Goal: Task Accomplishment & Management: Use online tool/utility

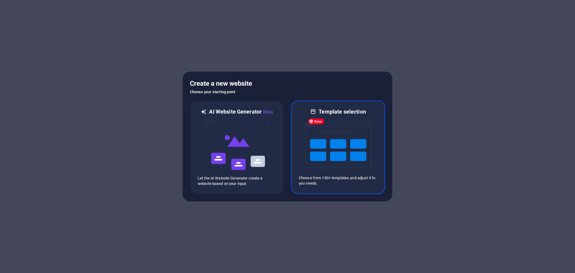
click at [343, 147] on img at bounding box center [338, 145] width 66 height 60
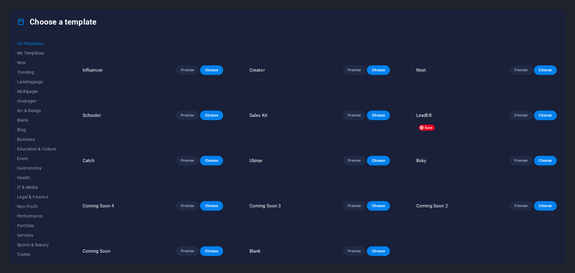
scroll to position [3174, 0]
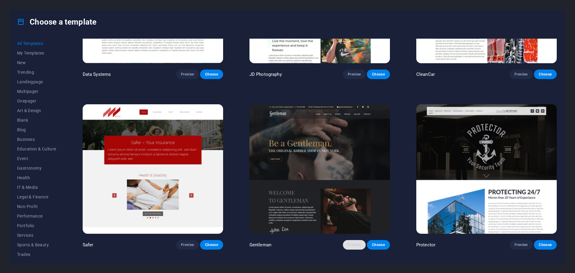
click at [349, 242] on span "Preview" at bounding box center [354, 244] width 13 height 5
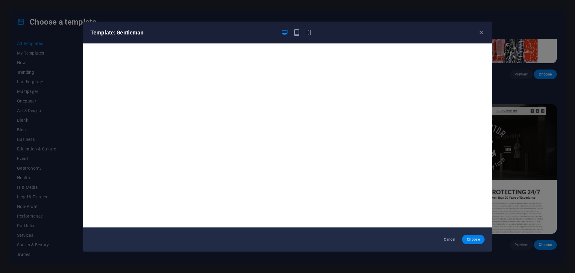
click at [466, 240] on button "Choose" at bounding box center [473, 239] width 22 height 10
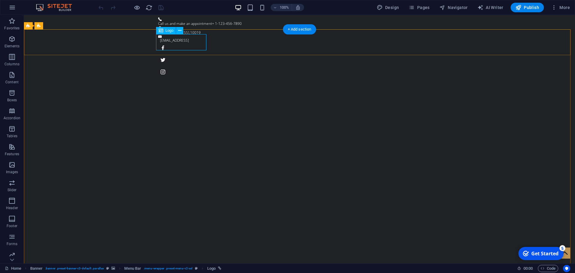
select select "px"
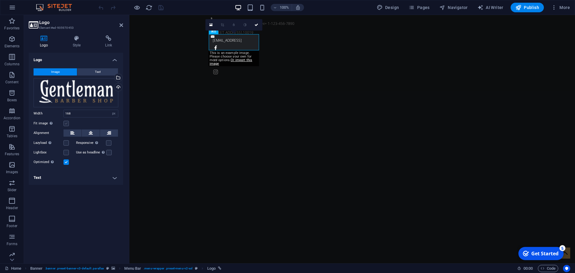
click at [65, 123] on label at bounding box center [65, 123] width 5 height 5
click at [0, 0] on input "Fit image Automatically fit image to a fixed width and height" at bounding box center [0, 0] width 0 height 0
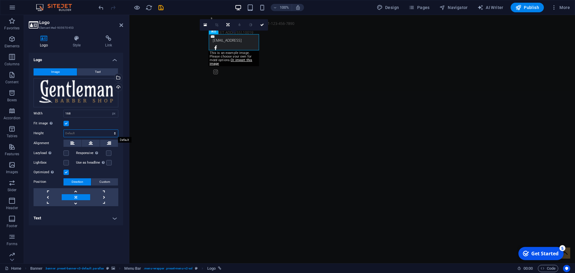
click at [80, 133] on select "Default auto px" at bounding box center [91, 133] width 54 height 7
select select "px"
click at [110, 130] on select "Default auto px" at bounding box center [91, 133] width 54 height 7
type input "54"
click at [92, 122] on div "Fit image Automatically fit image to a fixed width and height" at bounding box center [76, 123] width 85 height 7
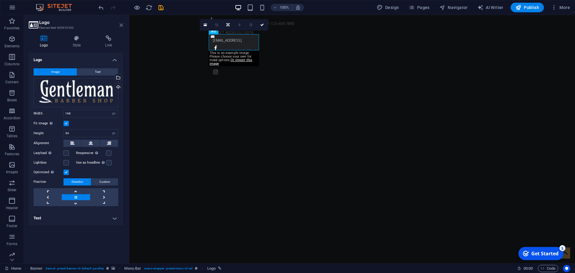
click at [122, 27] on icon at bounding box center [121, 25] width 4 height 5
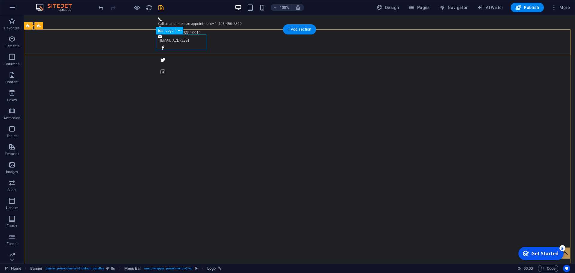
select select "px"
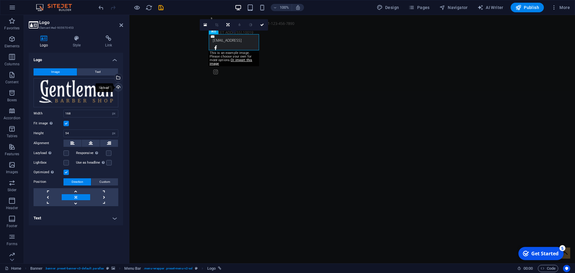
click at [116, 87] on div "Upload" at bounding box center [117, 87] width 9 height 9
click at [119, 88] on div "Upload" at bounding box center [117, 87] width 9 height 9
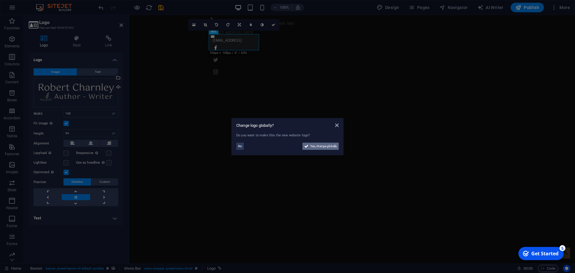
click at [315, 146] on span "Yes, change globally" at bounding box center [323, 146] width 27 height 7
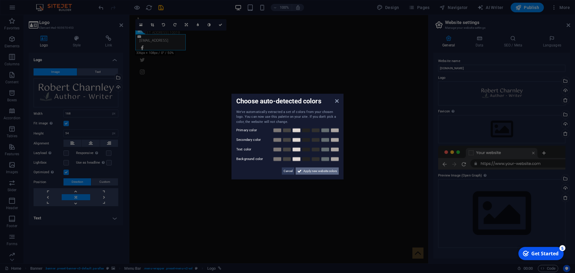
drag, startPoint x: 326, startPoint y: 173, endPoint x: 208, endPoint y: 155, distance: 119.4
click at [326, 173] on span "Apply new website colors" at bounding box center [320, 170] width 34 height 7
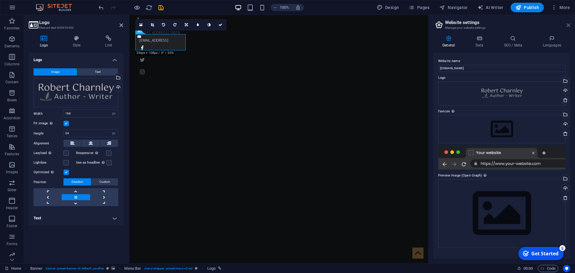
click at [568, 26] on icon at bounding box center [569, 25] width 4 height 5
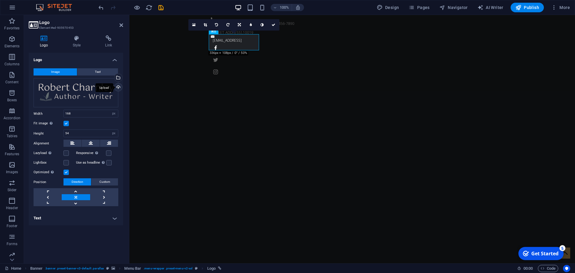
click at [116, 87] on div "Upload" at bounding box center [117, 87] width 9 height 9
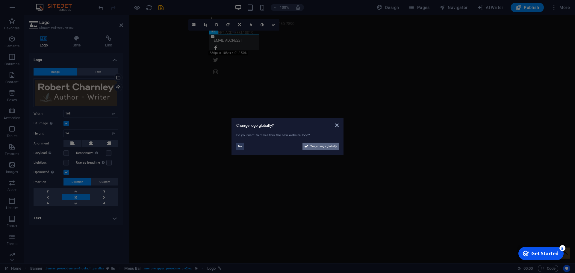
click at [324, 147] on span "Yes, change globally" at bounding box center [323, 146] width 27 height 7
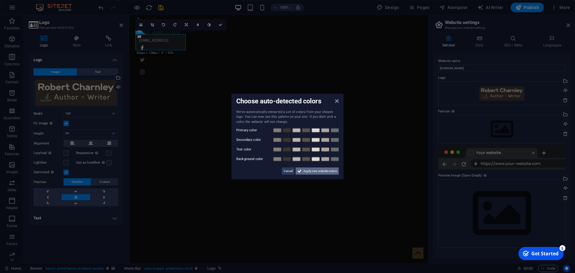
click at [321, 171] on span "Apply new website colors" at bounding box center [320, 170] width 34 height 7
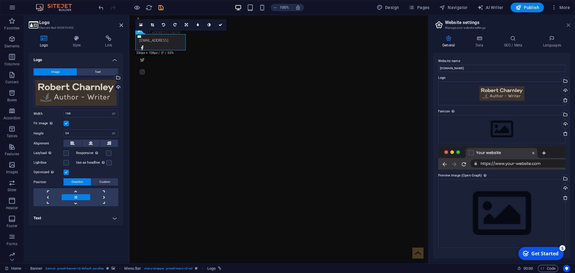
click at [569, 26] on icon at bounding box center [569, 25] width 4 height 5
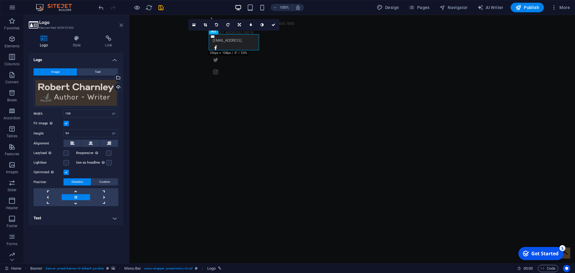
click at [121, 25] on icon at bounding box center [121, 25] width 4 height 5
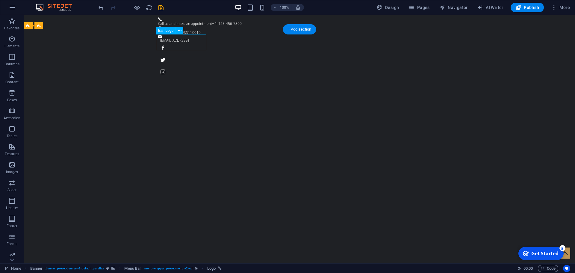
select select "px"
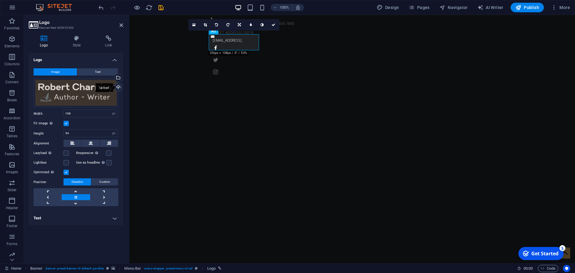
click at [117, 86] on div "Upload" at bounding box center [117, 87] width 9 height 9
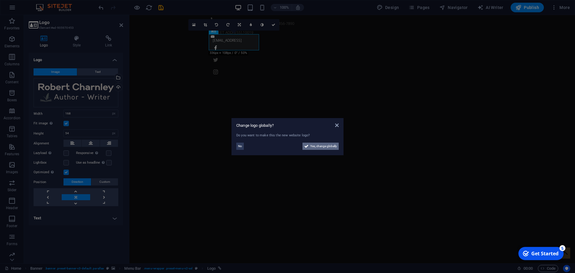
click at [321, 143] on span "Yes, change globally" at bounding box center [323, 146] width 27 height 7
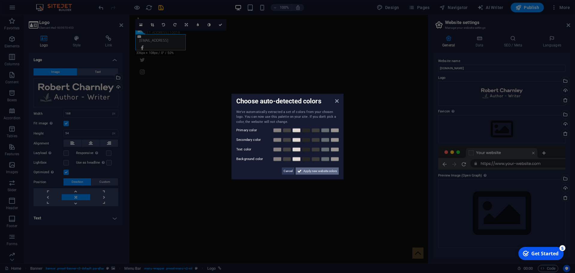
click at [326, 171] on span "Apply new website colors" at bounding box center [320, 170] width 34 height 7
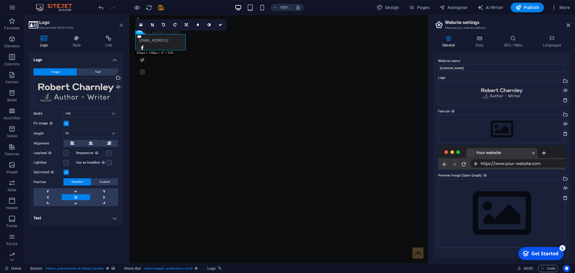
click at [120, 25] on icon at bounding box center [121, 25] width 4 height 5
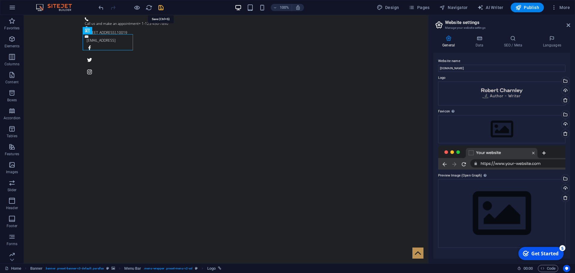
click at [160, 9] on icon "save" at bounding box center [161, 7] width 7 height 7
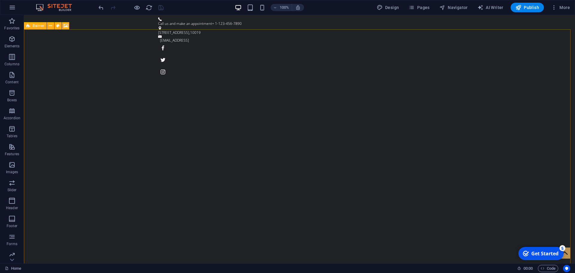
click at [29, 24] on icon at bounding box center [28, 25] width 4 height 7
select select "vh"
select select "header"
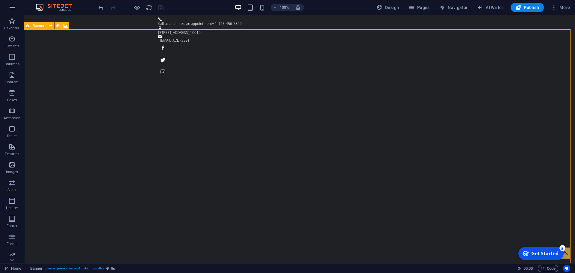
select select "fade"
select select "s"
select select "ondemand"
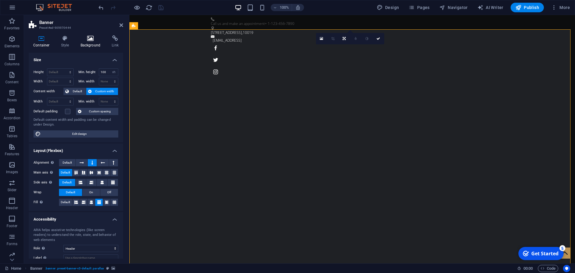
click at [83, 43] on h4 "Background" at bounding box center [91, 41] width 31 height 13
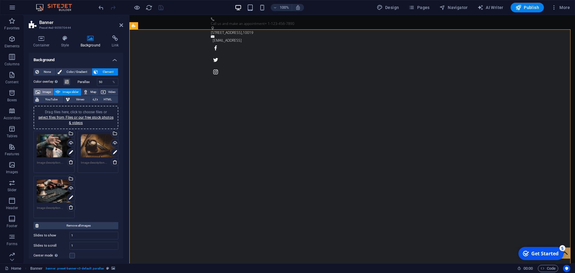
click at [37, 92] on icon at bounding box center [37, 91] width 5 height 7
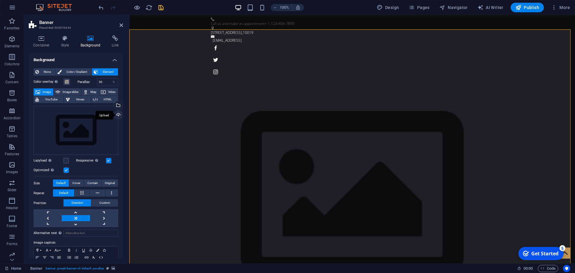
click at [117, 115] on div "Upload" at bounding box center [117, 115] width 9 height 9
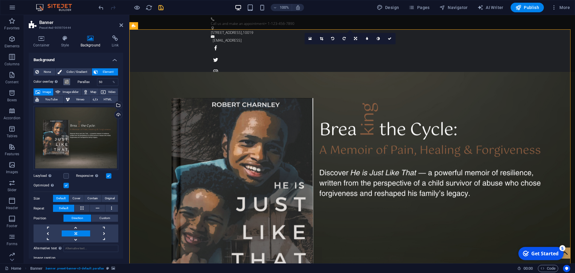
click at [68, 81] on span at bounding box center [66, 81] width 5 height 5
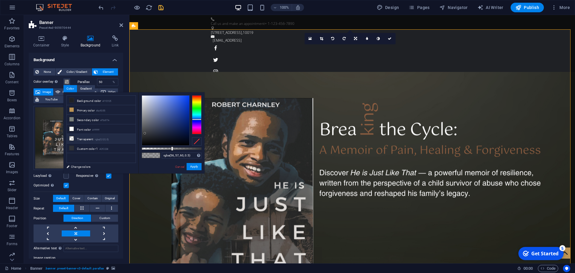
click at [96, 136] on li "Transparent rgba(0,0,0,.0)" at bounding box center [101, 139] width 69 height 10
type input "rgba(0, 0, 0, 0)"
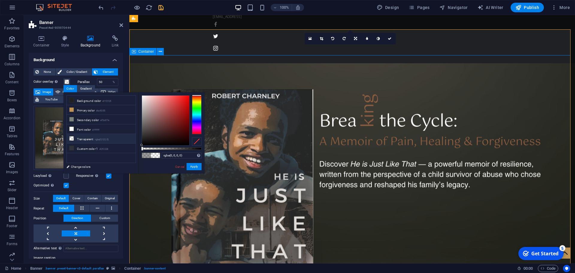
scroll to position [30, 0]
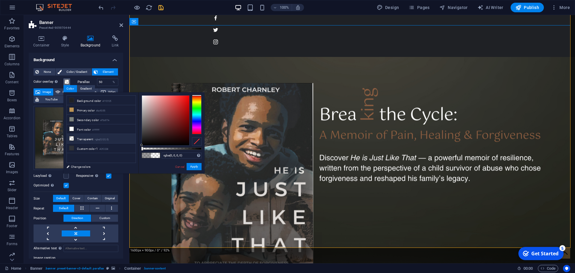
click at [68, 82] on span at bounding box center [66, 81] width 5 height 5
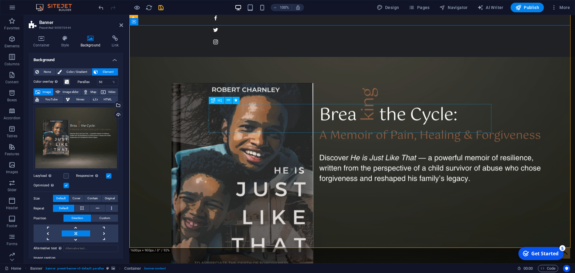
click at [219, 102] on span "H1" at bounding box center [220, 101] width 4 height 4
drag, startPoint x: 219, startPoint y: 102, endPoint x: 45, endPoint y: 76, distance: 175.3
click at [219, 102] on span "H1" at bounding box center [220, 101] width 4 height 4
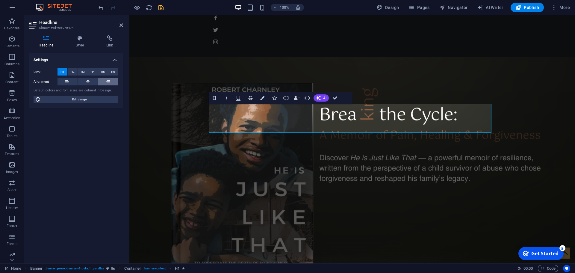
click at [105, 81] on button at bounding box center [108, 81] width 20 height 7
click at [217, 142] on div "Spacer" at bounding box center [220, 143] width 23 height 7
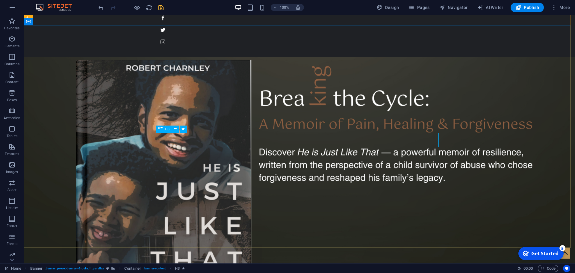
click at [162, 130] on icon at bounding box center [160, 128] width 4 height 7
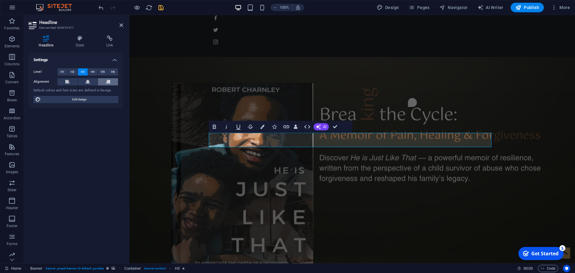
click at [102, 82] on button at bounding box center [108, 81] width 20 height 7
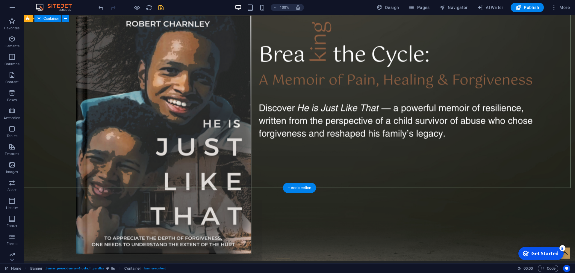
scroll to position [0, 0]
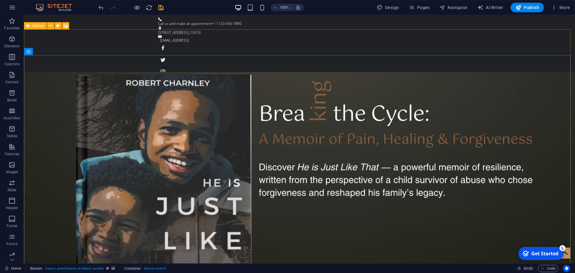
click at [29, 25] on icon at bounding box center [28, 25] width 4 height 7
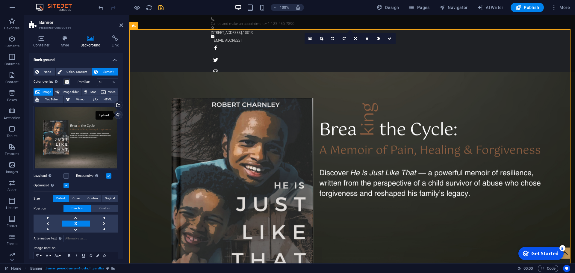
click at [117, 117] on div "Upload" at bounding box center [117, 115] width 9 height 9
click at [118, 116] on div "Upload" at bounding box center [117, 115] width 9 height 9
click at [118, 113] on div "Upload" at bounding box center [117, 115] width 9 height 9
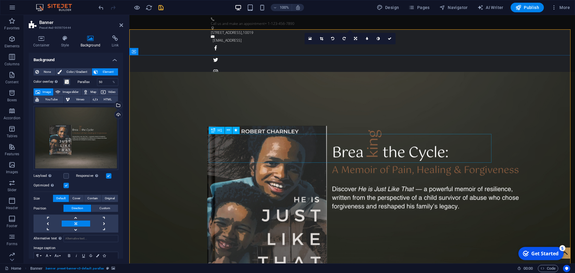
click at [221, 130] on span "H1" at bounding box center [220, 130] width 4 height 4
click at [13, 42] on icon "button" at bounding box center [11, 38] width 7 height 7
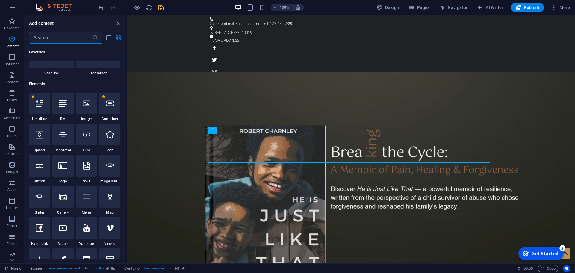
scroll to position [64, 0]
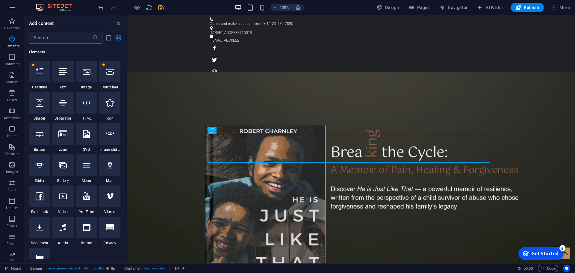
click at [61, 37] on input "text" at bounding box center [60, 38] width 63 height 12
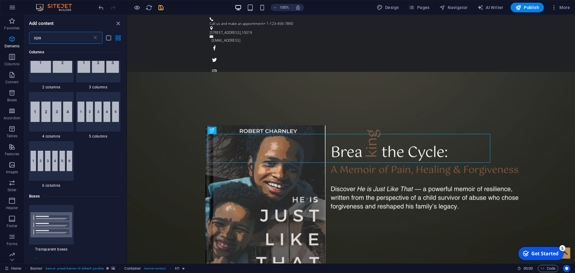
scroll to position [0, 0]
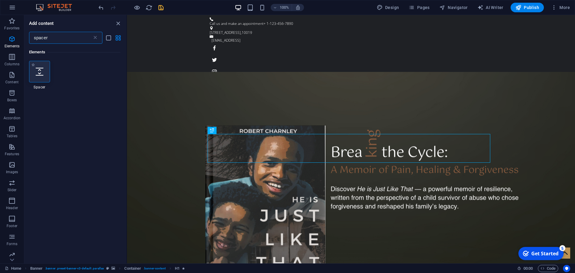
type input "spacer"
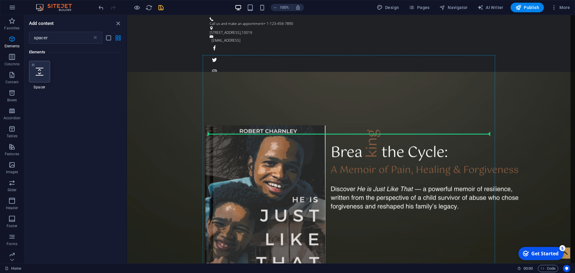
select select "px"
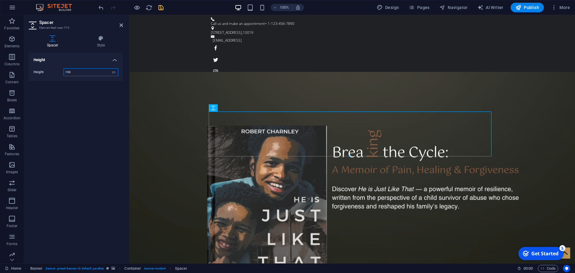
click at [87, 75] on input "150" at bounding box center [91, 72] width 54 height 7
type input "165"
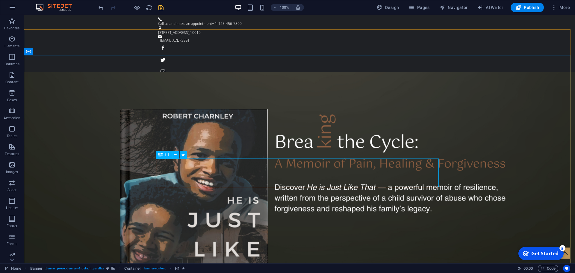
click at [167, 154] on span "H1" at bounding box center [167, 155] width 4 height 4
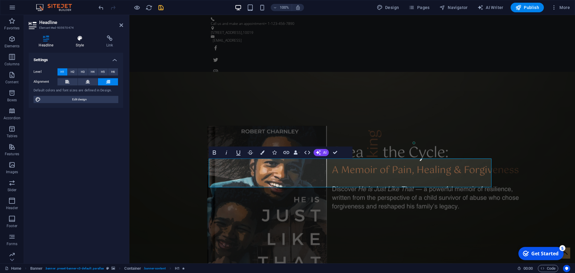
click at [81, 40] on icon at bounding box center [80, 38] width 28 height 6
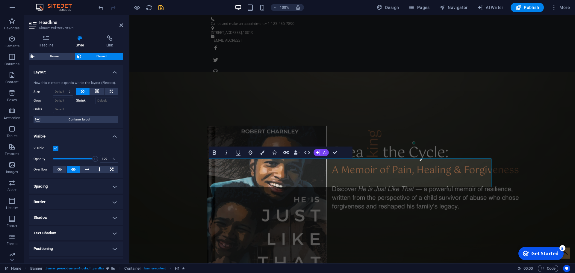
scroll to position [60, 0]
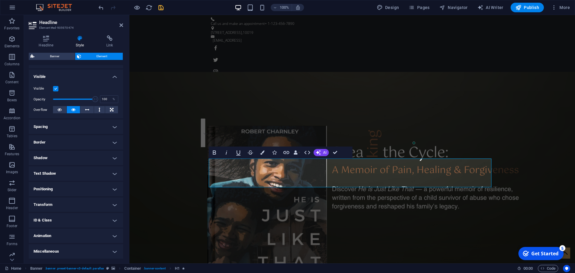
click at [64, 190] on h4 "Positioning" at bounding box center [76, 189] width 94 height 14
click at [69, 226] on h4 "Transform" at bounding box center [76, 225] width 94 height 14
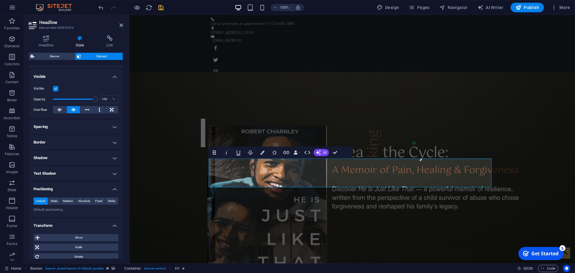
scroll to position [122, 0]
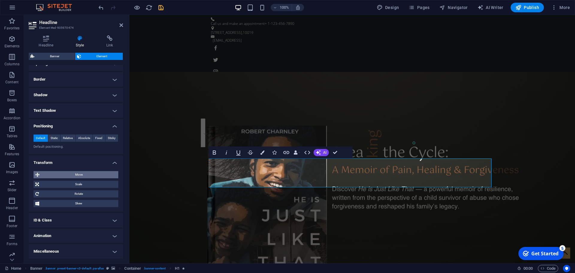
click at [84, 176] on span "Move" at bounding box center [78, 174] width 75 height 7
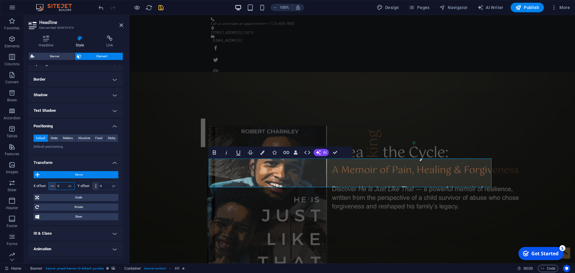
click at [63, 186] on input "0" at bounding box center [65, 185] width 18 height 7
type input "50"
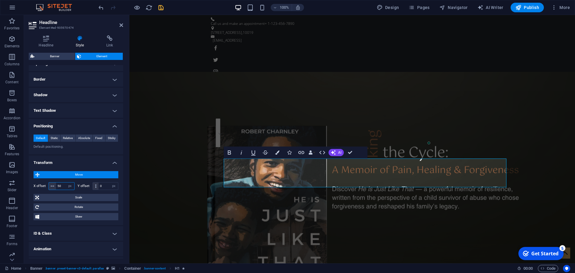
click at [63, 186] on input "50" at bounding box center [65, 185] width 18 height 7
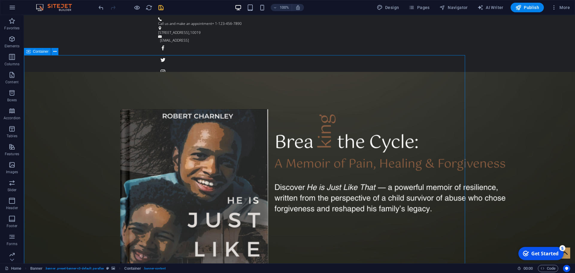
click at [28, 26] on icon at bounding box center [28, 25] width 4 height 7
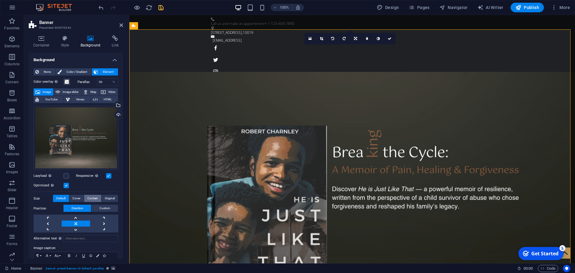
click at [89, 195] on span "Contain" at bounding box center [92, 198] width 10 height 7
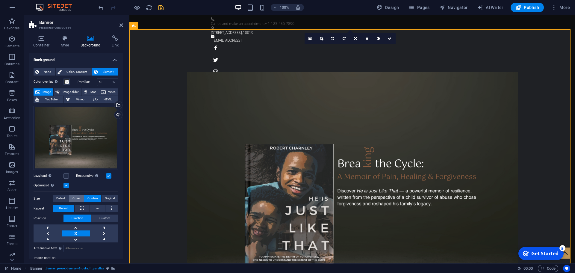
click at [75, 198] on span "Cover" at bounding box center [76, 198] width 8 height 7
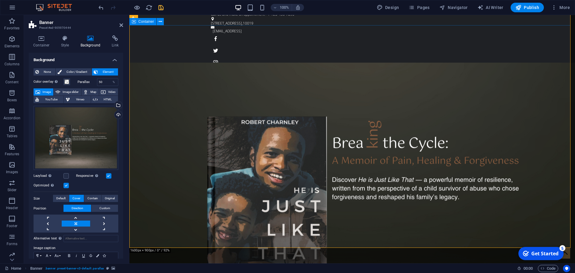
scroll to position [0, 0]
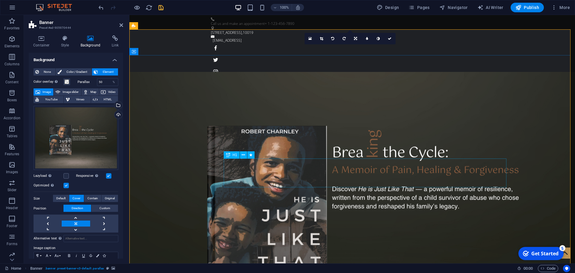
select select "px"
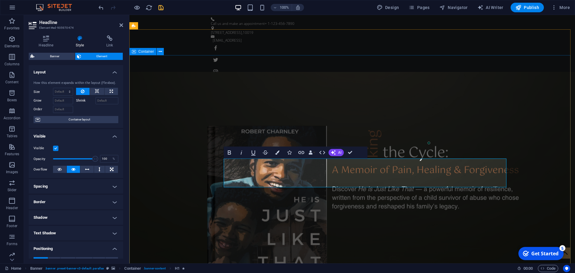
drag, startPoint x: 285, startPoint y: 171, endPoint x: 508, endPoint y: 185, distance: 223.0
click at [50, 40] on icon at bounding box center [46, 38] width 35 height 6
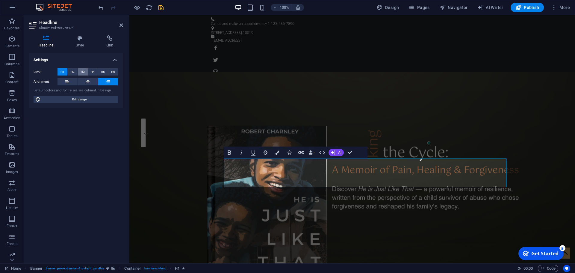
click at [81, 72] on span "H3" at bounding box center [83, 71] width 4 height 7
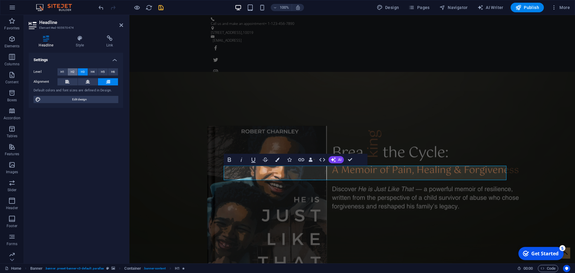
click at [73, 72] on span "H2" at bounding box center [73, 71] width 4 height 7
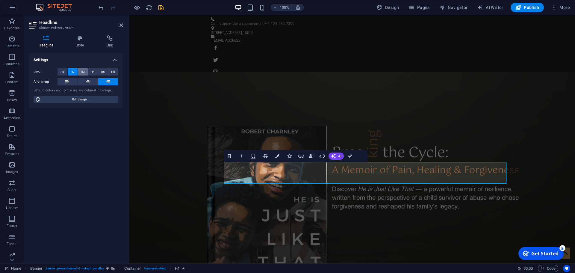
click at [82, 72] on span "H3" at bounding box center [83, 71] width 4 height 7
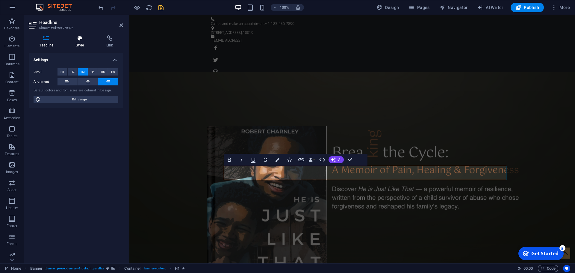
click at [82, 46] on h4 "Style" at bounding box center [81, 41] width 31 height 13
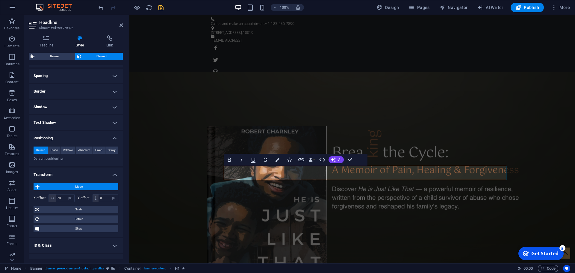
scroll to position [136, 0]
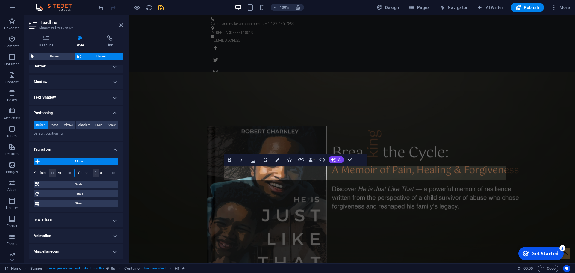
click at [61, 173] on input "50" at bounding box center [65, 172] width 18 height 7
type input "25"
click at [61, 173] on input "25" at bounding box center [65, 172] width 18 height 7
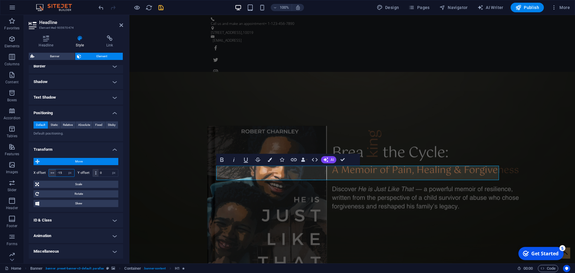
type input "-15"
click at [63, 173] on input "-15" at bounding box center [65, 172] width 18 height 7
type input "0"
click at [61, 173] on input "0" at bounding box center [65, 172] width 18 height 7
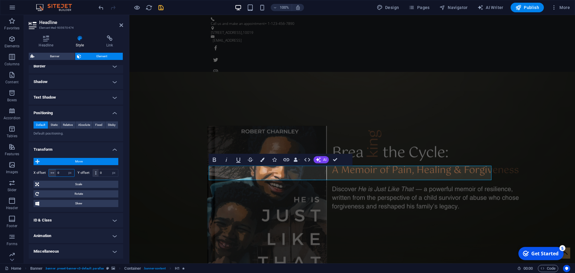
click at [61, 173] on input "0" at bounding box center [65, 172] width 18 height 7
click at [61, 173] on input "-55" at bounding box center [65, 172] width 18 height 7
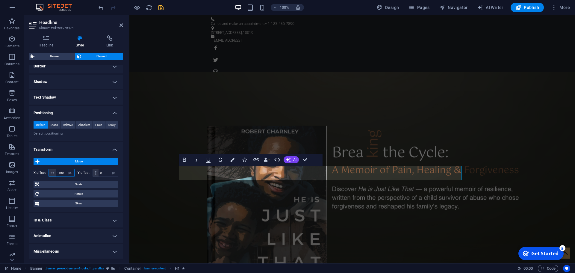
click at [62, 173] on input "-100" at bounding box center [65, 172] width 18 height 7
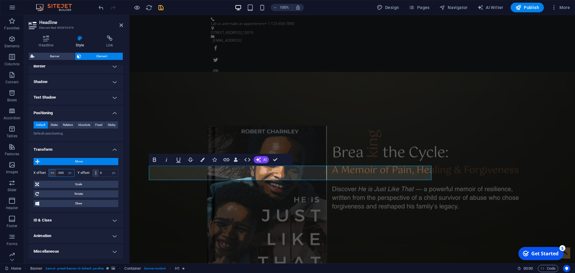
click at [62, 173] on input "-200" at bounding box center [65, 172] width 18 height 7
click at [62, 173] on input "-195" at bounding box center [65, 172] width 18 height 7
click at [62, 173] on input "-197" at bounding box center [65, 172] width 18 height 7
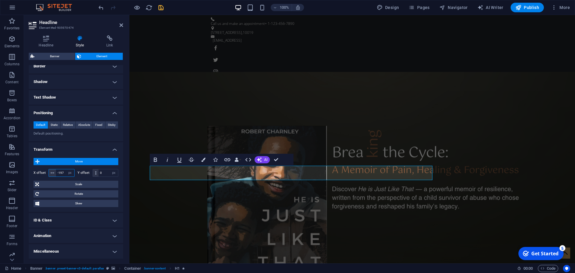
click at [62, 173] on input "-197" at bounding box center [65, 172] width 18 height 7
click at [62, 173] on input "-198" at bounding box center [65, 172] width 18 height 7
click at [62, 173] on input "-194" at bounding box center [65, 172] width 18 height 7
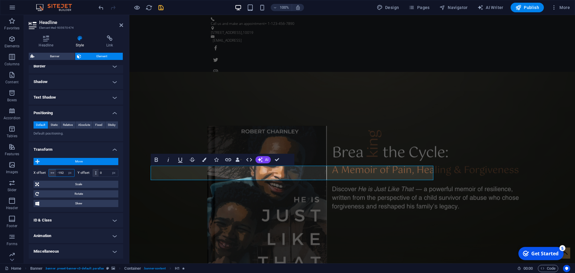
type input "-192"
drag, startPoint x: 386, startPoint y: 181, endPoint x: 388, endPoint y: 190, distance: 8.9
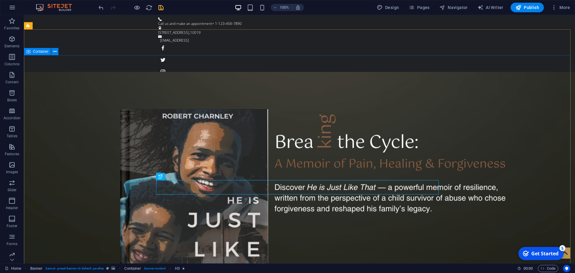
click at [167, 112] on span "Spacer" at bounding box center [170, 113] width 11 height 4
drag, startPoint x: 167, startPoint y: 112, endPoint x: 38, endPoint y: 97, distance: 129.9
click at [167, 112] on span "Spacer" at bounding box center [170, 113] width 11 height 4
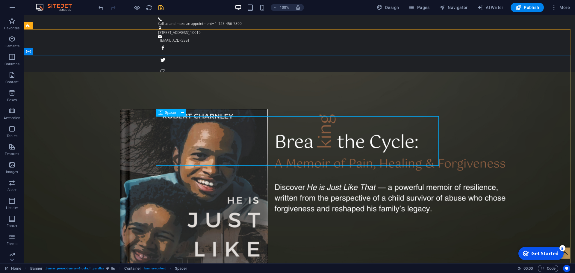
select select "px"
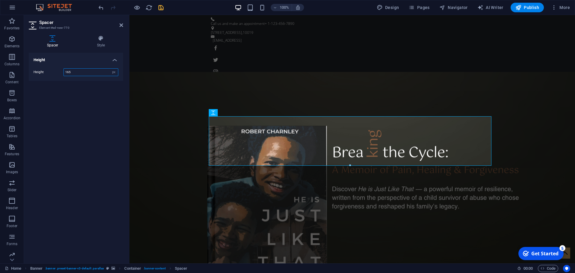
click at [89, 73] on input "165" at bounding box center [91, 72] width 54 height 7
type input "170"
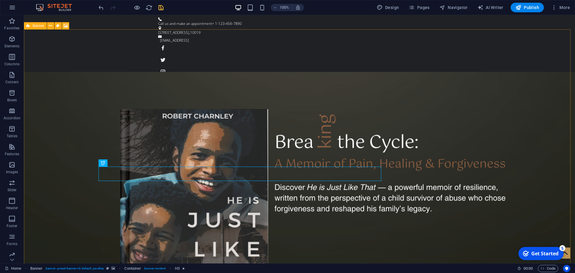
click at [29, 25] on icon at bounding box center [28, 25] width 4 height 7
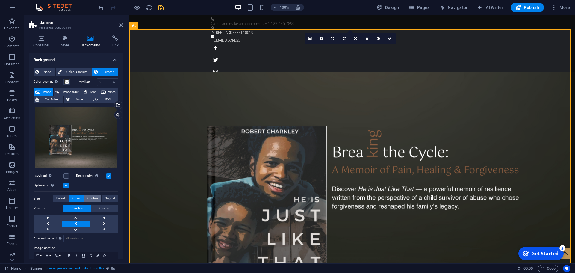
click at [92, 198] on span "Contain" at bounding box center [92, 198] width 10 height 7
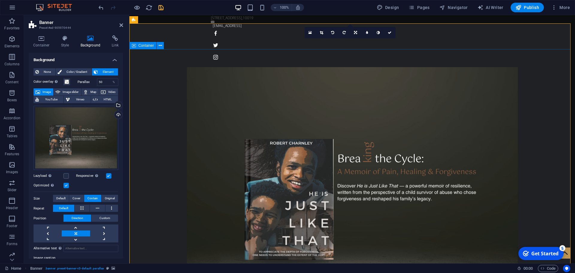
scroll to position [0, 0]
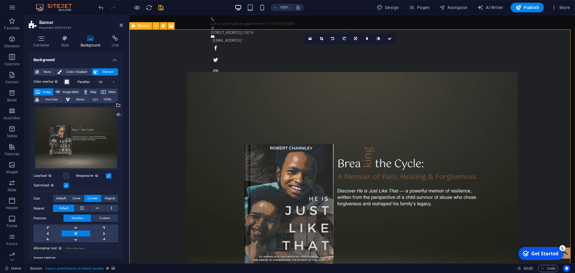
click at [133, 25] on icon at bounding box center [134, 25] width 4 height 7
click at [132, 15] on icon at bounding box center [134, 18] width 4 height 7
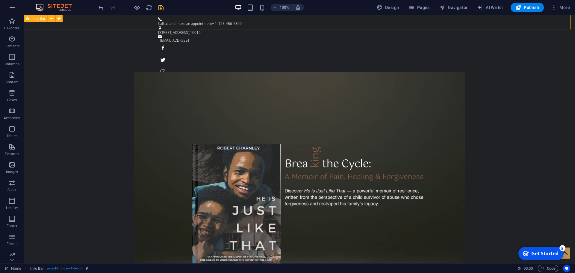
click at [28, 18] on icon at bounding box center [28, 18] width 4 height 7
click at [34, 51] on span "Container" at bounding box center [41, 52] width 16 height 4
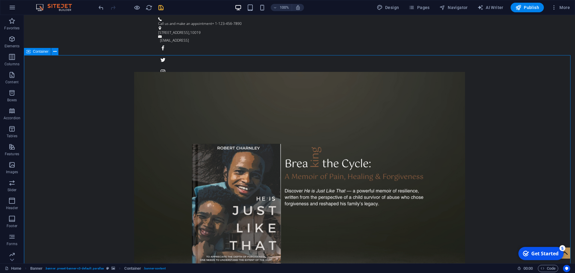
click at [34, 51] on span "Container" at bounding box center [41, 52] width 16 height 4
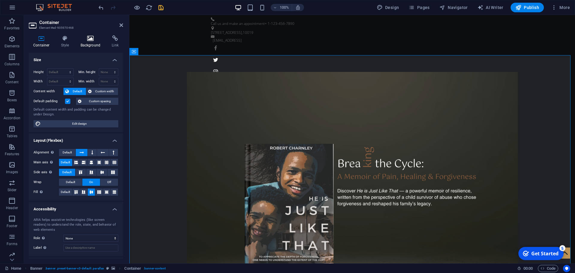
click at [90, 39] on icon at bounding box center [90, 38] width 29 height 6
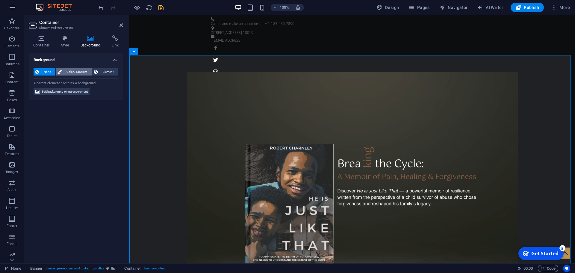
click at [73, 72] on span "Color / Gradient" at bounding box center [76, 71] width 26 height 7
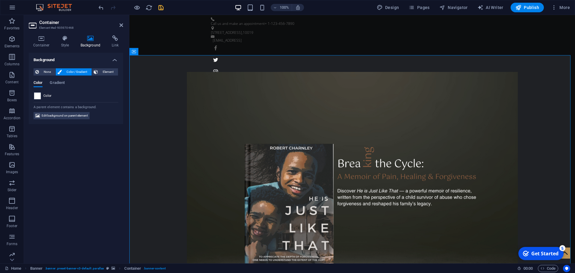
click at [40, 96] on span at bounding box center [37, 96] width 7 height 7
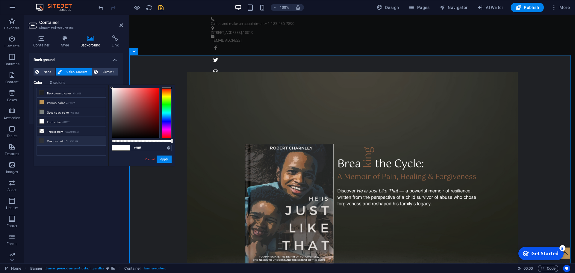
click at [39, 139] on span at bounding box center [41, 140] width 5 height 5
type input "#2f3238"
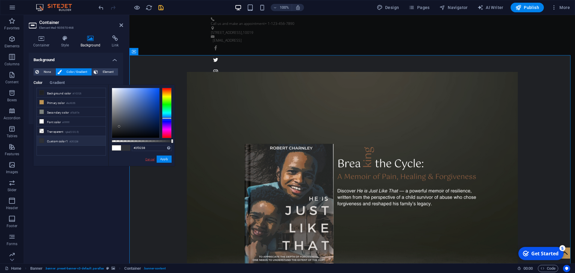
drag, startPoint x: 150, startPoint y: 160, endPoint x: 17, endPoint y: 134, distance: 135.3
click at [150, 160] on link "Cancel" at bounding box center [150, 159] width 10 height 4
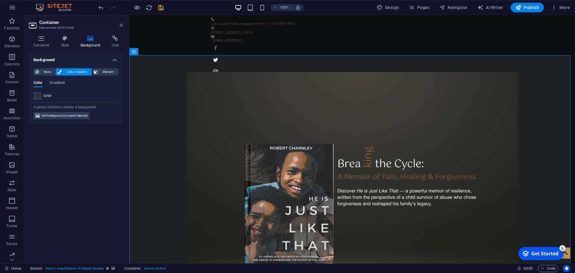
click at [122, 26] on icon at bounding box center [121, 25] width 4 height 5
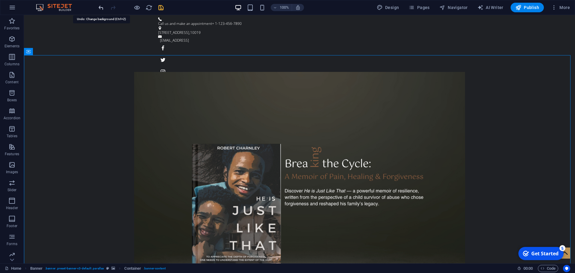
click at [102, 8] on icon "undo" at bounding box center [101, 7] width 7 height 7
click at [29, 25] on icon at bounding box center [28, 25] width 4 height 7
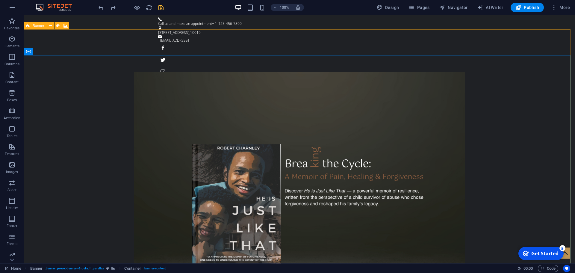
click at [29, 25] on icon at bounding box center [28, 25] width 4 height 7
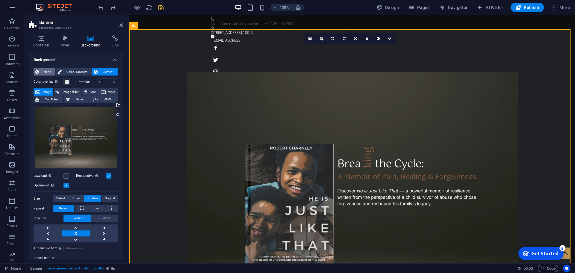
click at [38, 72] on icon at bounding box center [37, 71] width 4 height 7
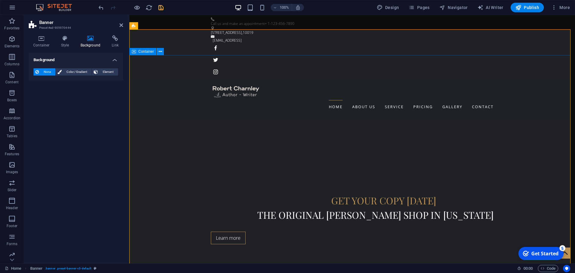
click at [142, 53] on span "Container" at bounding box center [146, 52] width 16 height 4
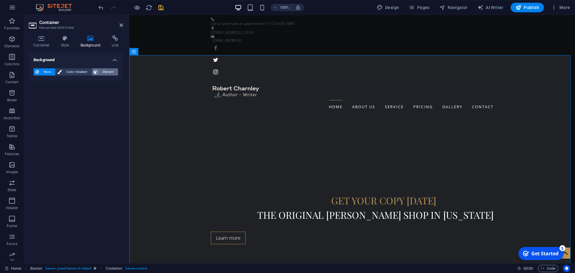
click at [113, 74] on span "Element" at bounding box center [108, 71] width 16 height 7
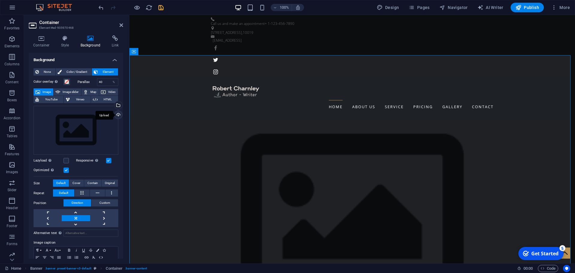
click at [116, 116] on div "Upload" at bounding box center [117, 115] width 9 height 9
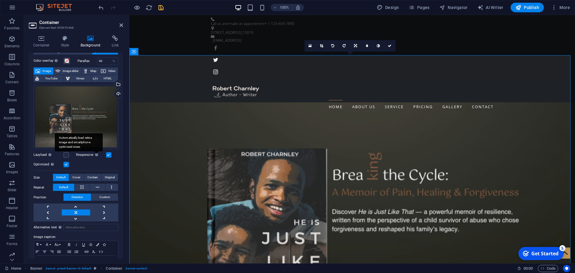
scroll to position [30, 0]
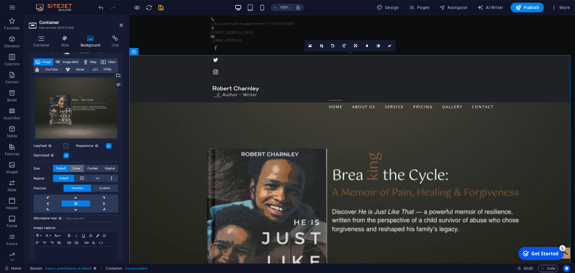
click at [82, 168] on button "Cover" at bounding box center [76, 168] width 14 height 7
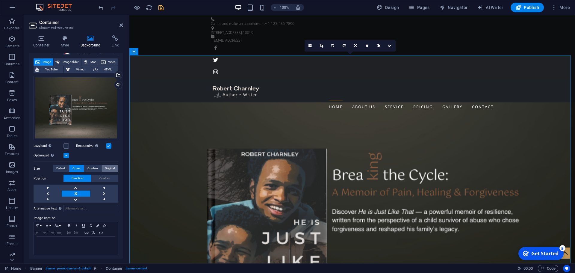
click at [102, 167] on button "Original" at bounding box center [110, 168] width 16 height 7
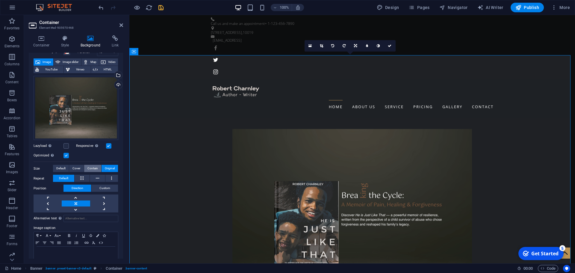
click at [90, 167] on span "Contain" at bounding box center [92, 168] width 10 height 7
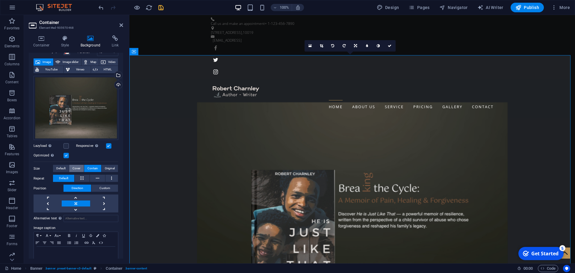
click at [78, 167] on span "Cover" at bounding box center [76, 168] width 8 height 7
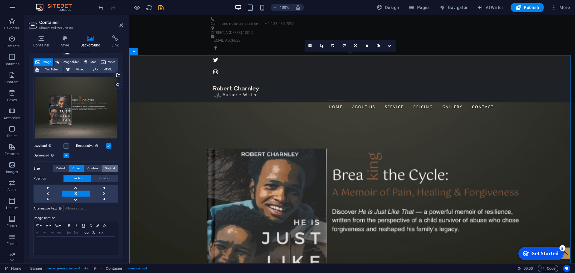
click at [110, 168] on span "Original" at bounding box center [110, 168] width 10 height 7
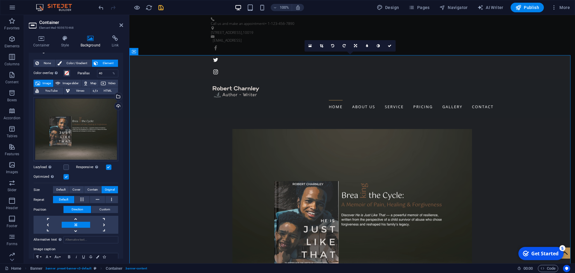
scroll to position [0, 0]
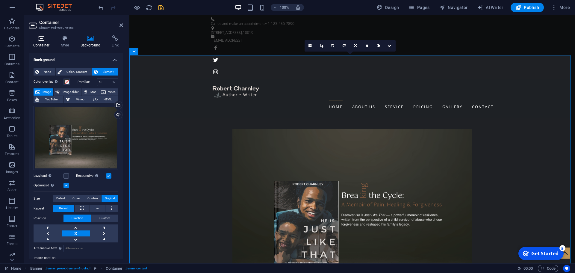
click at [40, 45] on h4 "Container" at bounding box center [43, 41] width 28 height 13
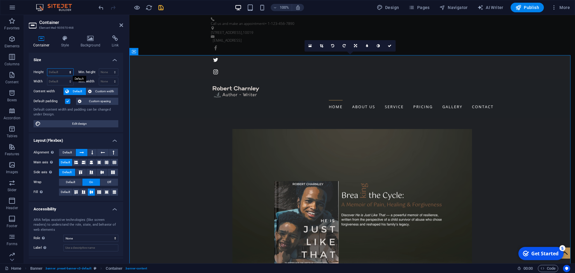
click at [59, 75] on select "Default px rem % vh vw" at bounding box center [60, 72] width 26 height 7
select select "px"
click at [64, 69] on select "Default px rem % vh vw" at bounding box center [60, 72] width 26 height 7
type input "743"
click at [58, 81] on select "Default px rem % em vh vw" at bounding box center [60, 81] width 26 height 7
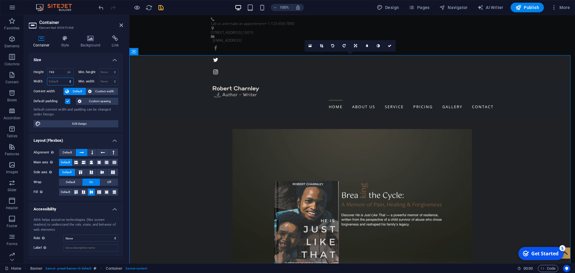
select select "px"
click at [64, 78] on select "Default px rem % em vh vw" at bounding box center [60, 81] width 26 height 7
type input "1473"
click at [93, 48] on h4 "Background" at bounding box center [91, 41] width 31 height 13
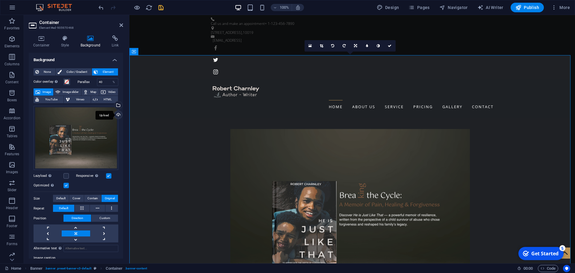
click at [116, 116] on div "Upload" at bounding box center [117, 115] width 9 height 9
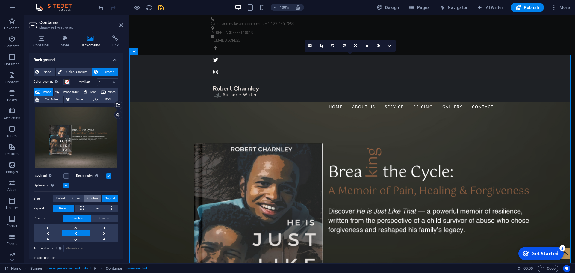
click at [88, 198] on span "Contain" at bounding box center [92, 198] width 10 height 7
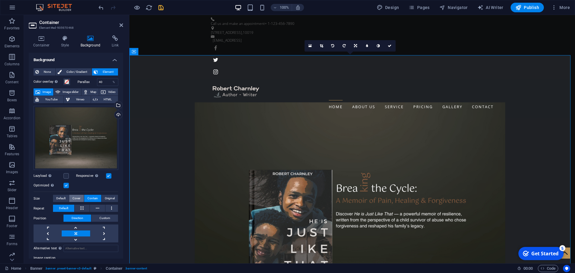
click at [77, 198] on span "Cover" at bounding box center [76, 198] width 8 height 7
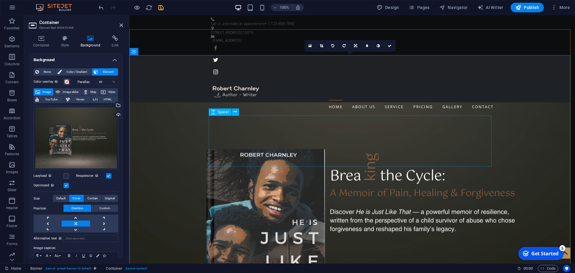
click at [226, 114] on span "Spacer" at bounding box center [223, 112] width 11 height 4
select select "px"
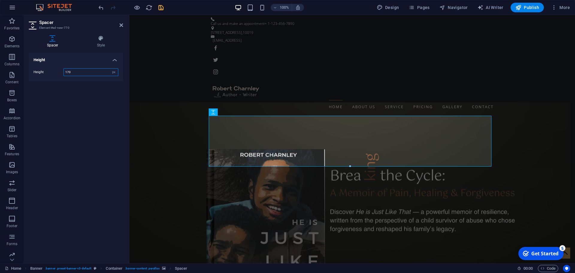
click at [85, 73] on input "170" at bounding box center [91, 72] width 54 height 7
type input "185"
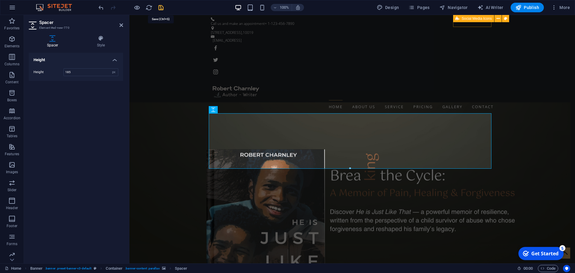
click at [162, 7] on icon "save" at bounding box center [161, 7] width 7 height 7
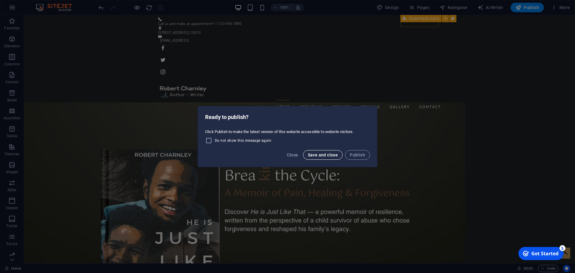
click at [323, 157] on button "Save and close" at bounding box center [323, 155] width 40 height 10
